Goal: Information Seeking & Learning: Check status

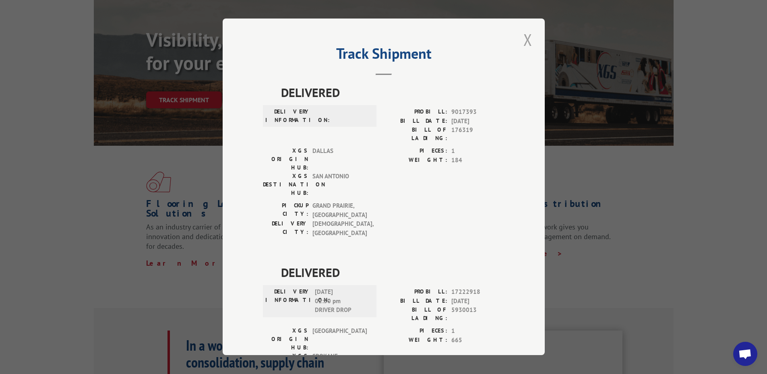
scroll to position [24, 0]
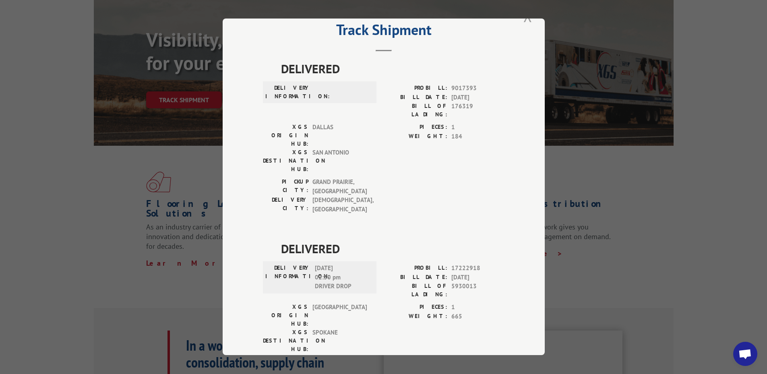
click at [526, 25] on button "Close modal" at bounding box center [528, 16] width 14 height 22
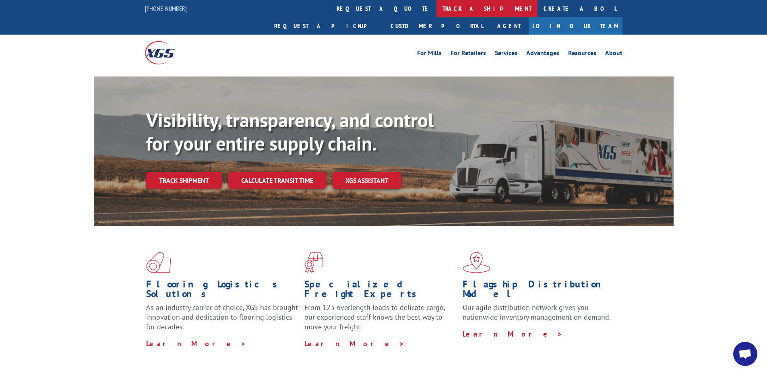
click at [437, 15] on link "track a shipment" at bounding box center [487, 8] width 101 height 17
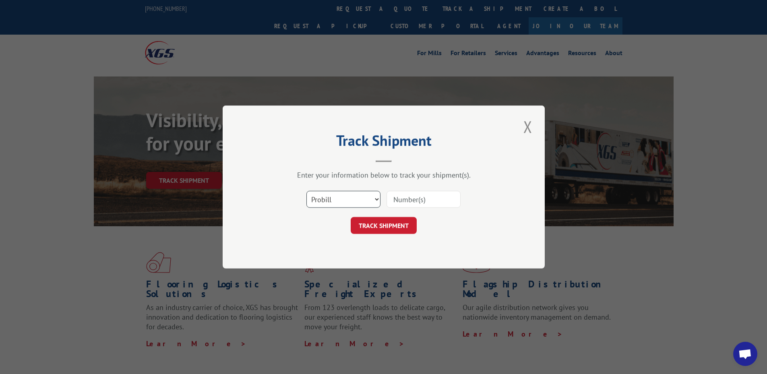
click at [335, 200] on select "Select category... Probill BOL PO" at bounding box center [344, 199] width 74 height 17
select select "po"
click at [307, 191] on select "Select category... Probill BOL PO" at bounding box center [344, 199] width 74 height 17
paste input "27522638"
type input "27522638"
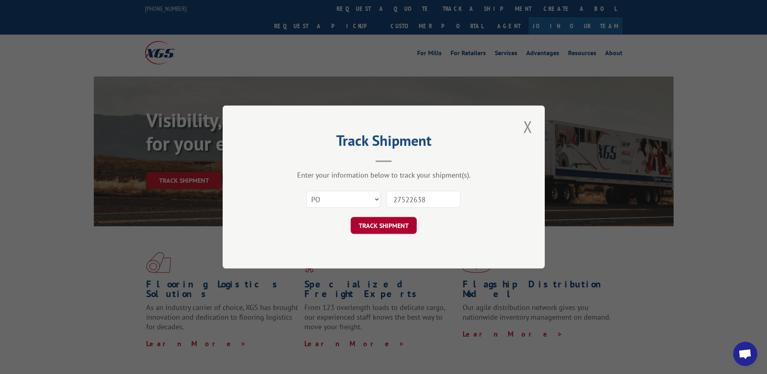
click at [390, 233] on button "TRACK SHIPMENT" at bounding box center [384, 225] width 66 height 17
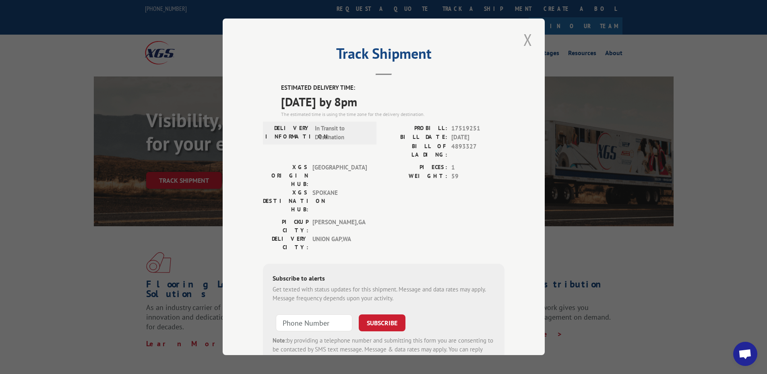
click at [523, 44] on button "Close modal" at bounding box center [528, 40] width 14 height 22
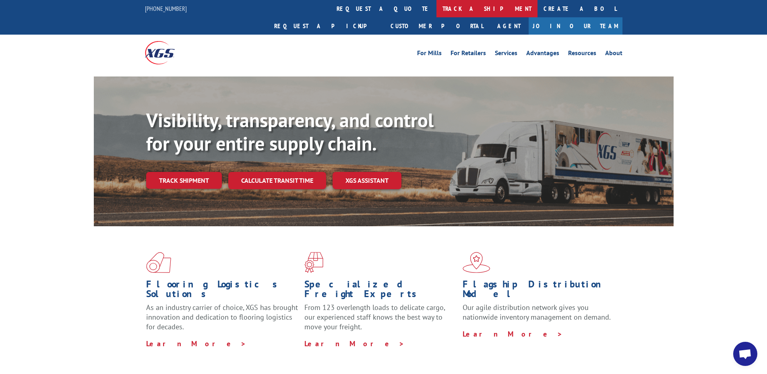
click at [437, 14] on link "track a shipment" at bounding box center [487, 8] width 101 height 17
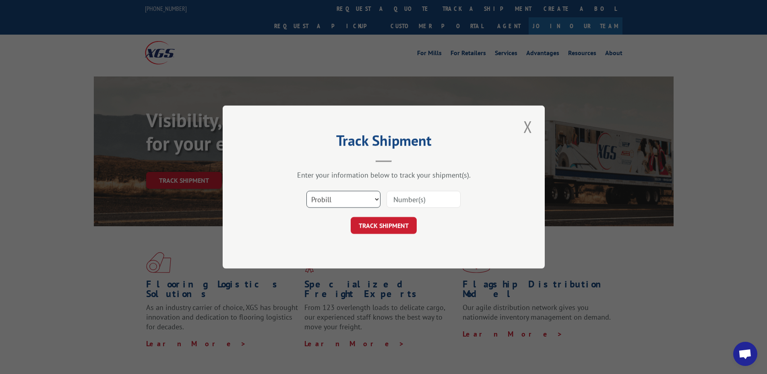
drag, startPoint x: 345, startPoint y: 192, endPoint x: 341, endPoint y: 207, distance: 15.7
click at [345, 192] on select "Select category... Probill BOL PO" at bounding box center [344, 199] width 74 height 17
select select "po"
click at [307, 191] on select "Select category... Probill BOL PO" at bounding box center [344, 199] width 74 height 17
paste input "27522340"
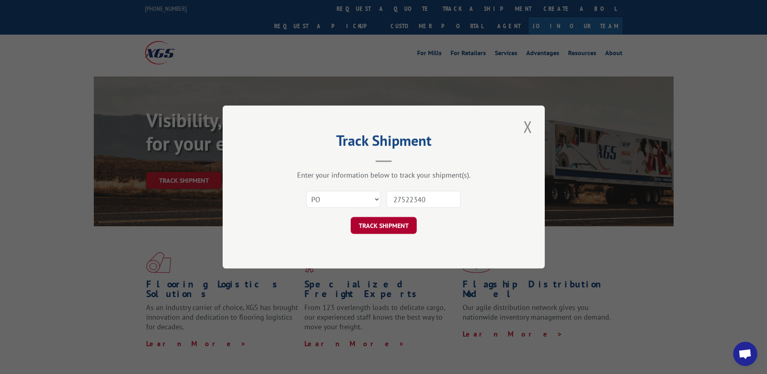
type input "27522340"
click at [388, 230] on button "TRACK SHIPMENT" at bounding box center [384, 225] width 66 height 17
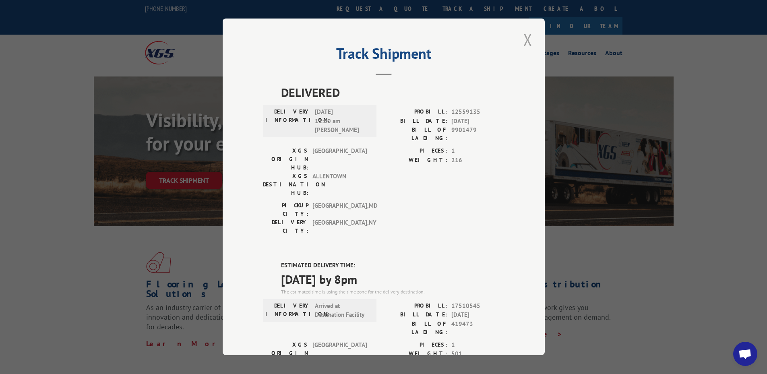
click at [522, 39] on button "Close modal" at bounding box center [528, 40] width 14 height 22
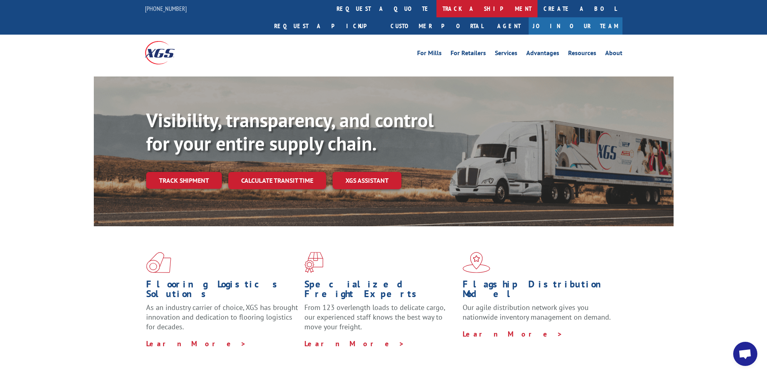
click at [437, 12] on link "track a shipment" at bounding box center [487, 8] width 101 height 17
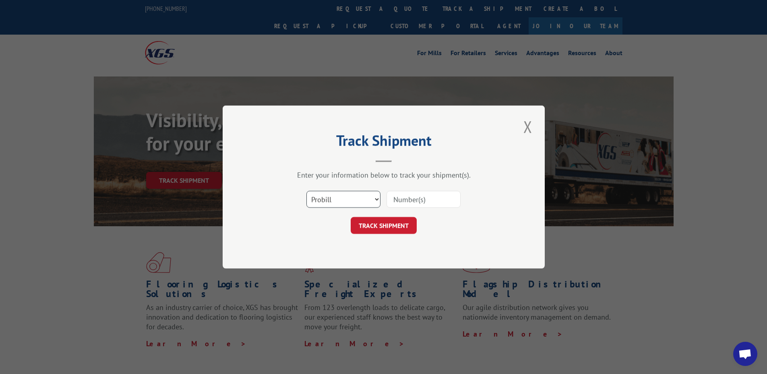
drag, startPoint x: 333, startPoint y: 197, endPoint x: 331, endPoint y: 206, distance: 9.1
click at [333, 197] on select "Select category... Probill BOL PO" at bounding box center [344, 199] width 74 height 17
select select "po"
click at [307, 191] on select "Select category... Probill BOL PO" at bounding box center [344, 199] width 74 height 17
paste input "27522463"
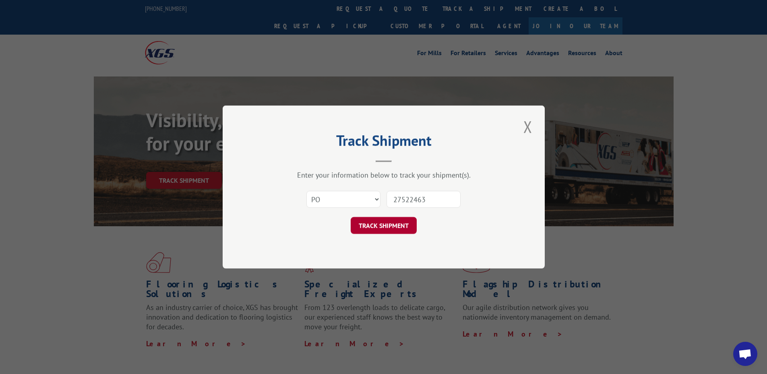
type input "27522463"
click at [383, 224] on button "TRACK SHIPMENT" at bounding box center [384, 225] width 66 height 17
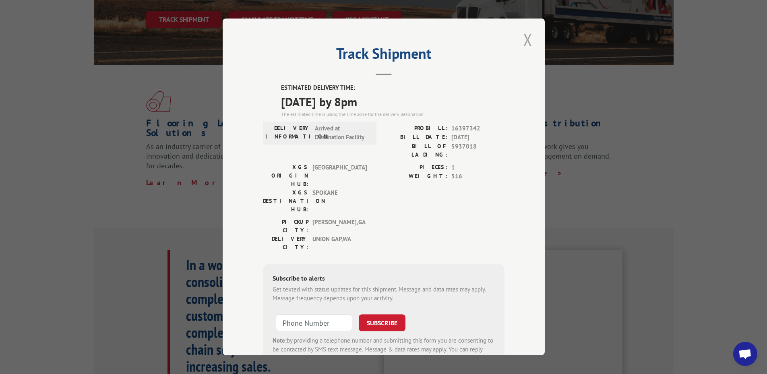
click at [523, 39] on button "Close modal" at bounding box center [528, 40] width 14 height 22
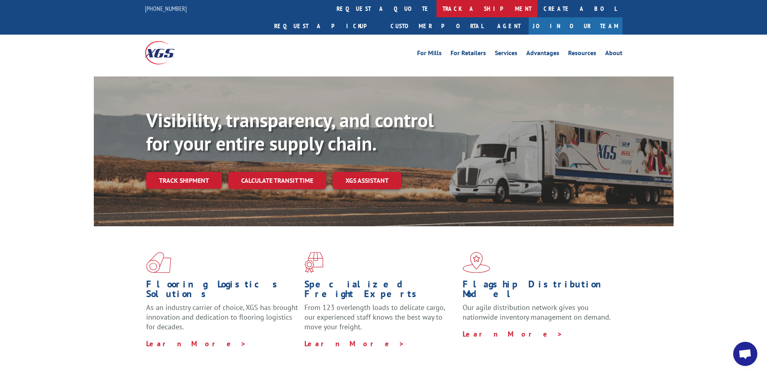
click at [437, 7] on link "track a shipment" at bounding box center [487, 8] width 101 height 17
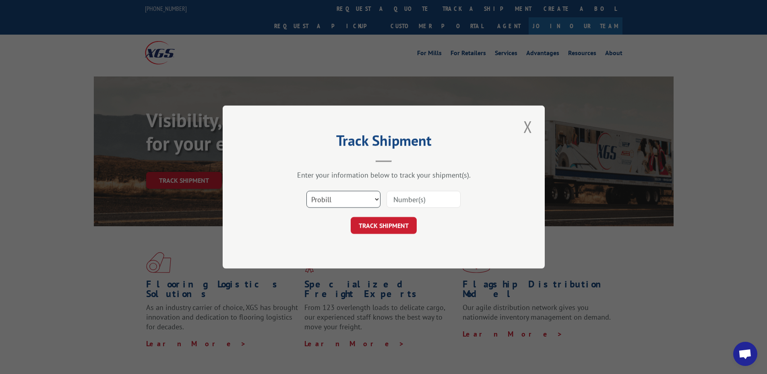
click at [335, 201] on select "Select category... Probill BOL PO" at bounding box center [344, 199] width 74 height 17
select select "po"
click at [307, 191] on select "Select category... Probill BOL PO" at bounding box center [344, 199] width 74 height 17
paste input "10518405"
type input "10518405"
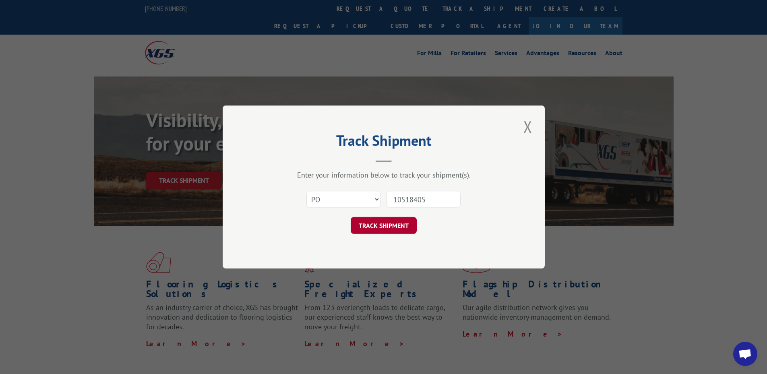
click at [405, 228] on button "TRACK SHIPMENT" at bounding box center [384, 225] width 66 height 17
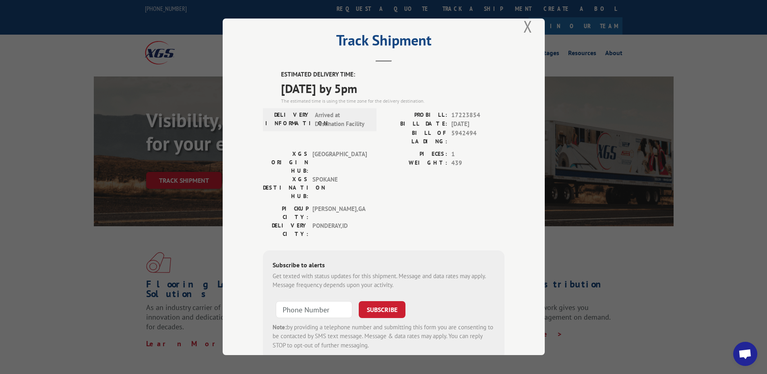
scroll to position [26, 0]
